Goal: Task Accomplishment & Management: Manage account settings

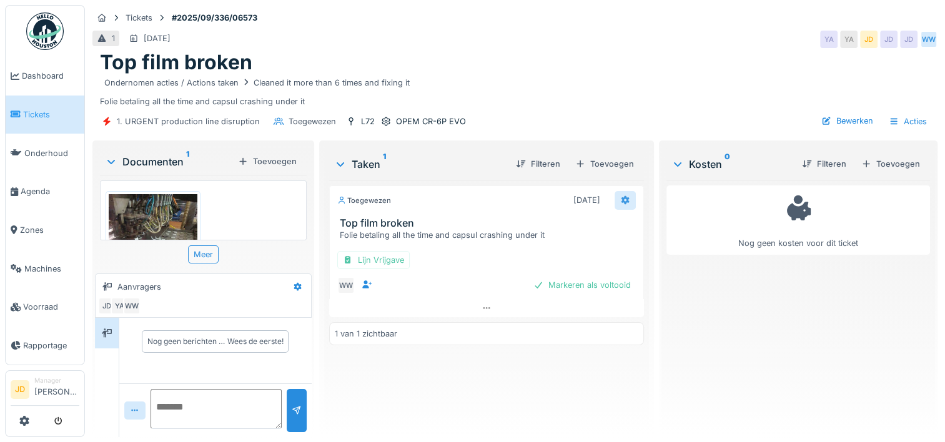
click at [621, 199] on icon at bounding box center [625, 200] width 8 height 9
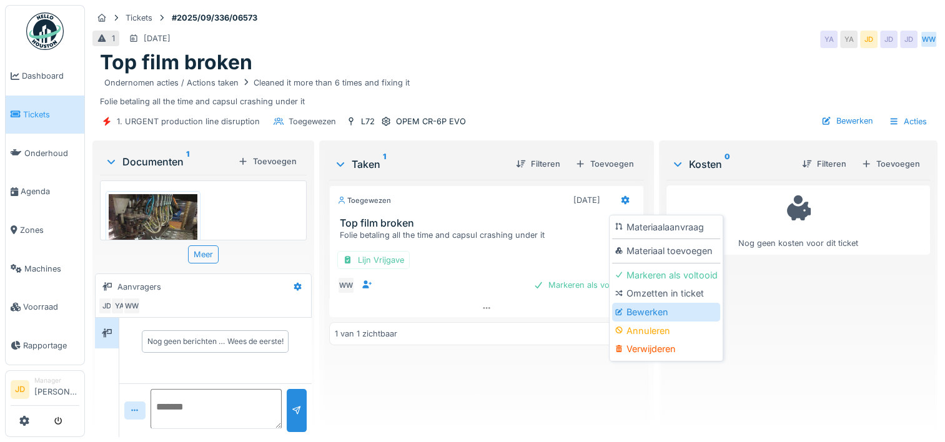
click at [640, 309] on div "Bewerken" at bounding box center [666, 312] width 108 height 19
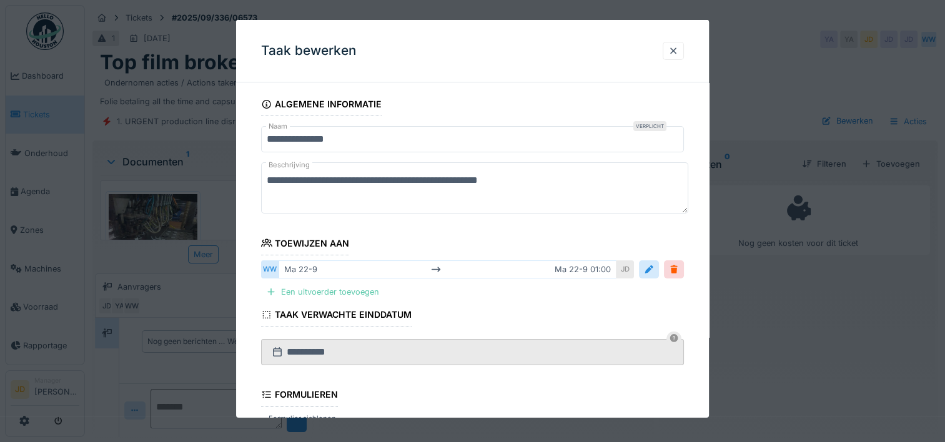
click at [330, 293] on div "Een uitvoerder toevoegen" at bounding box center [322, 292] width 123 height 17
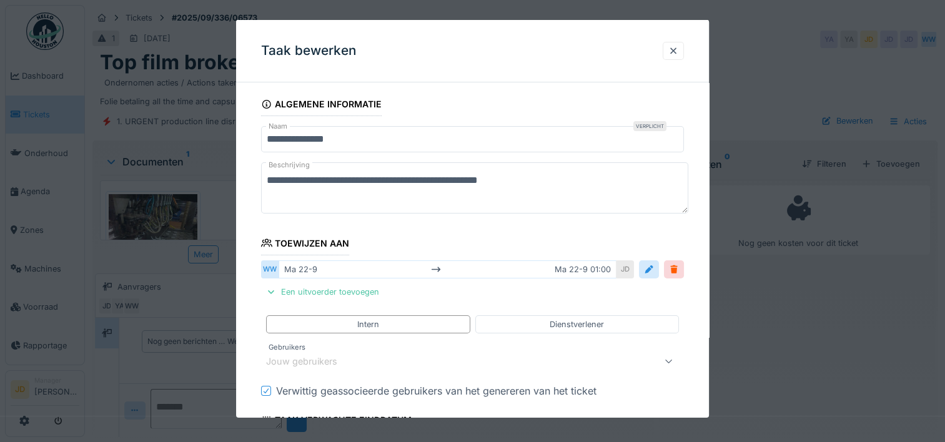
click at [312, 360] on div "Jouw gebruikers" at bounding box center [310, 362] width 89 height 14
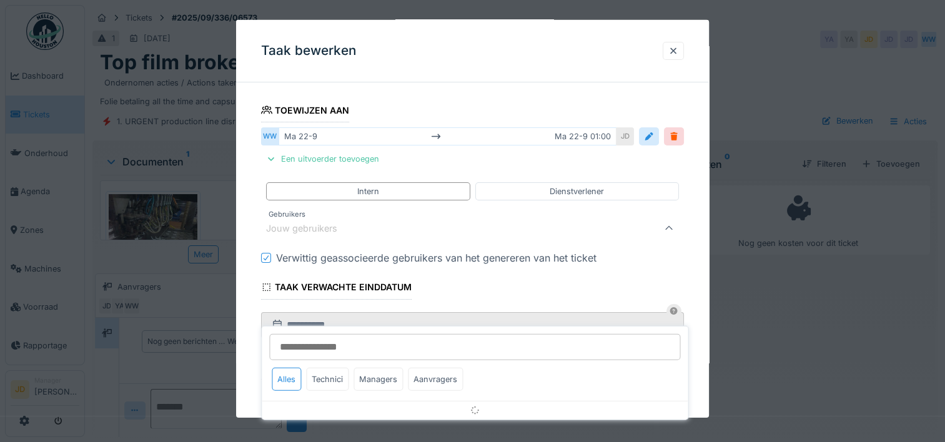
scroll to position [141, 0]
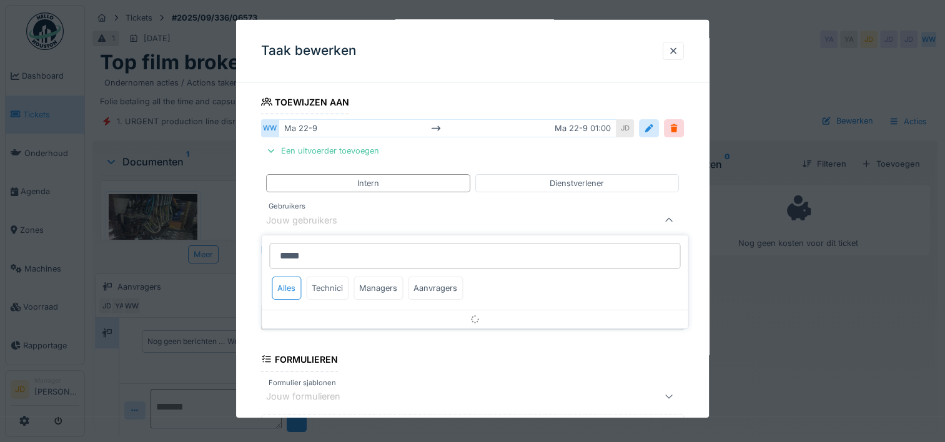
click at [329, 292] on div "Technici" at bounding box center [327, 288] width 42 height 23
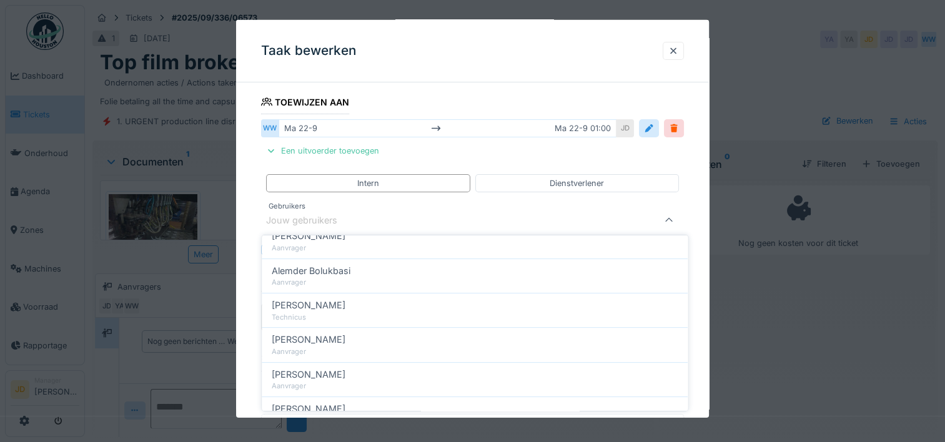
scroll to position [0, 0]
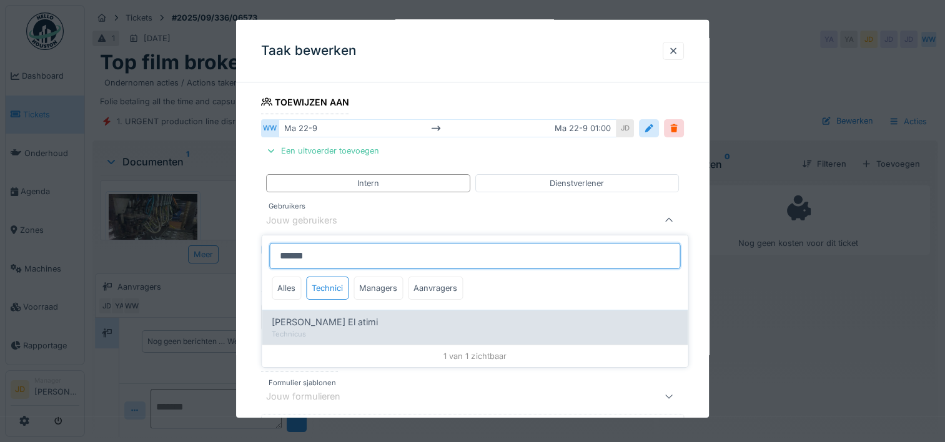
type input "*****"
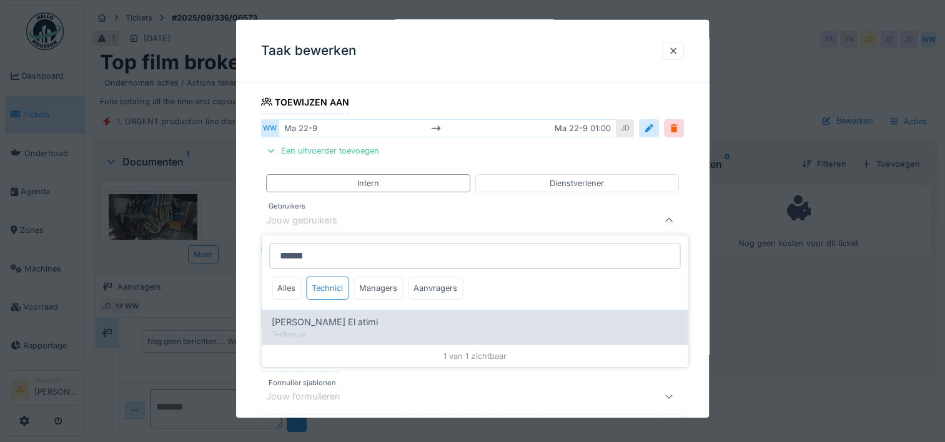
click at [330, 325] on div "[PERSON_NAME] El atimi" at bounding box center [475, 322] width 406 height 14
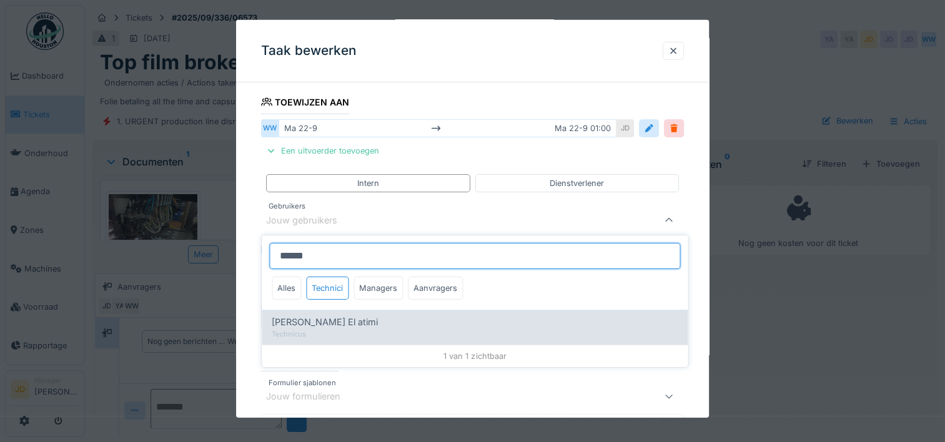
type input "****"
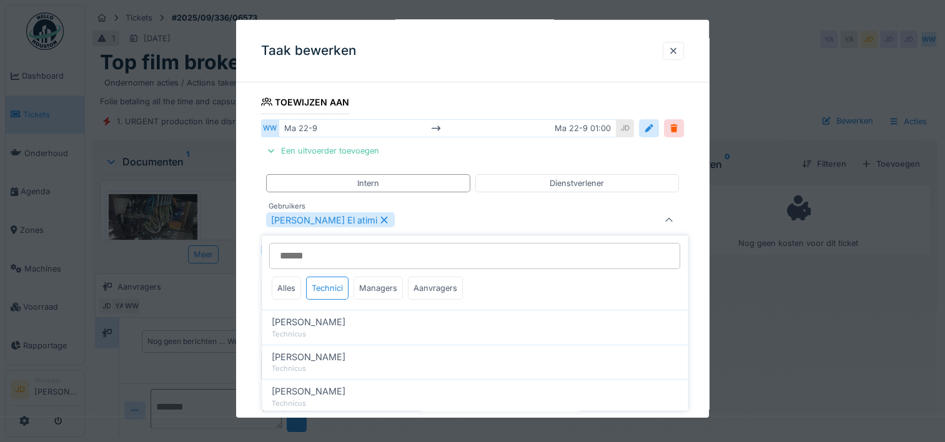
click at [671, 216] on icon at bounding box center [669, 220] width 10 height 8
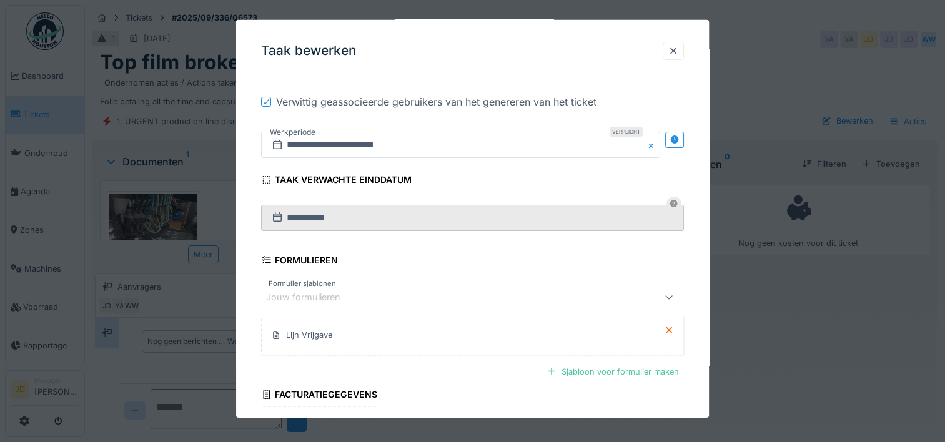
scroll to position [384, 0]
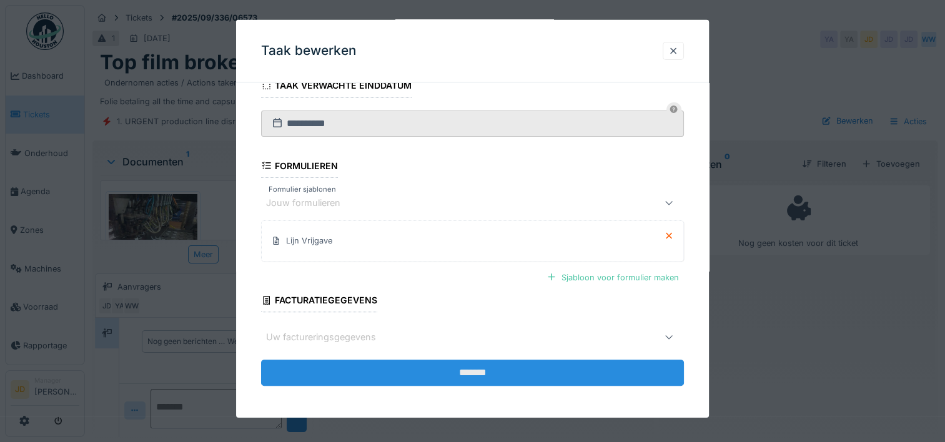
click at [365, 364] on input "*******" at bounding box center [472, 373] width 423 height 26
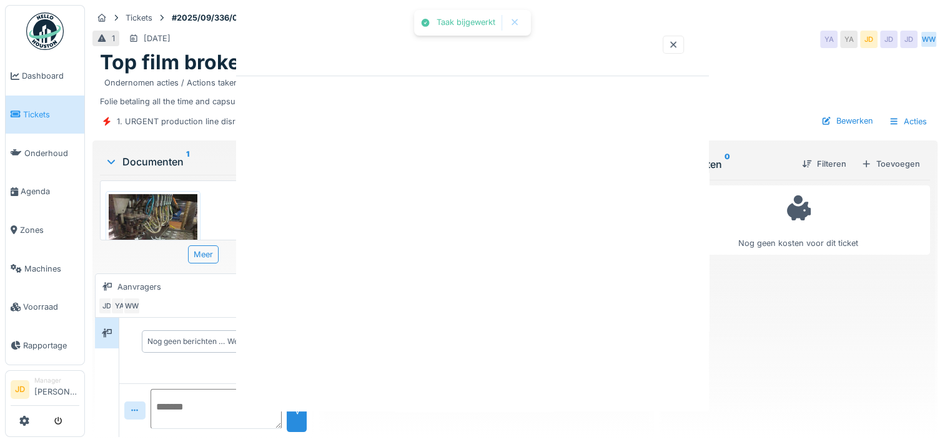
scroll to position [0, 0]
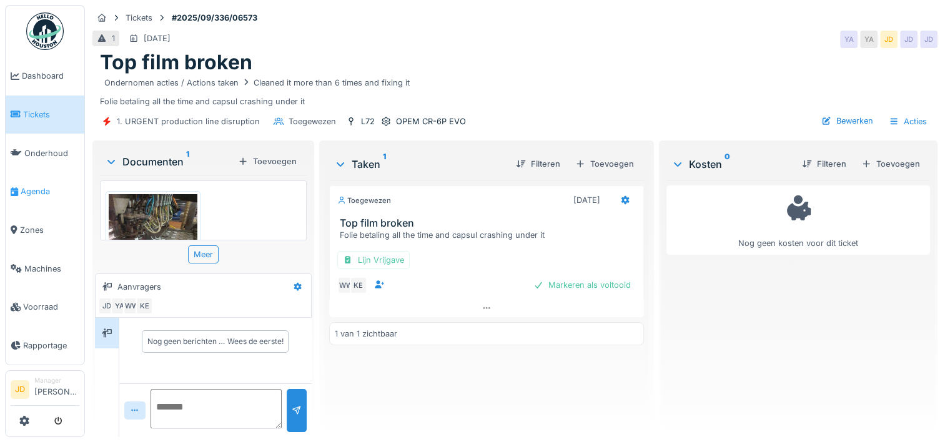
click at [38, 186] on span "Agenda" at bounding box center [50, 192] width 59 height 12
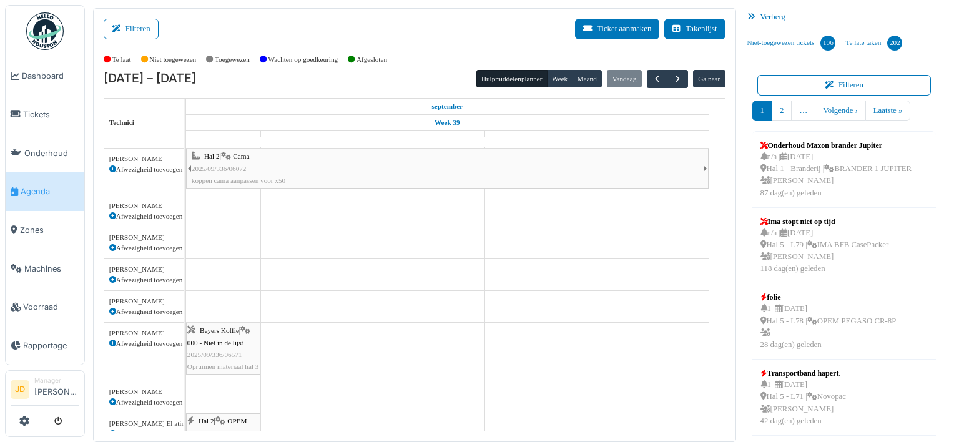
scroll to position [250, 0]
